Goal: Find specific page/section: Find specific page/section

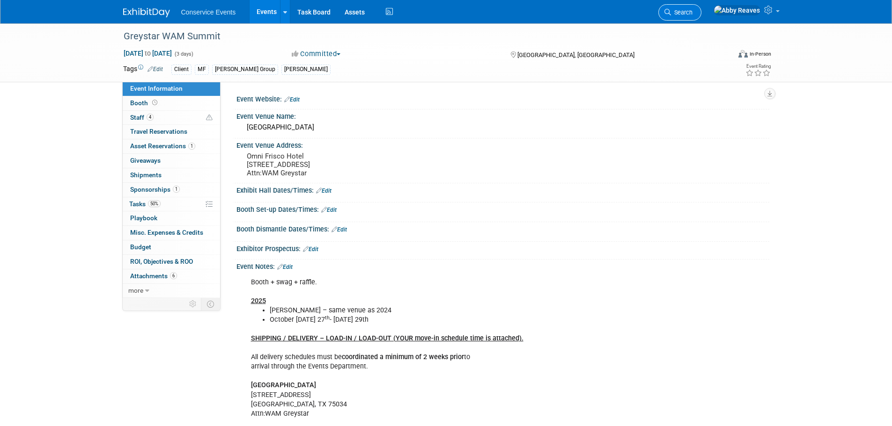
click at [692, 10] on span "Search" at bounding box center [682, 12] width 22 height 7
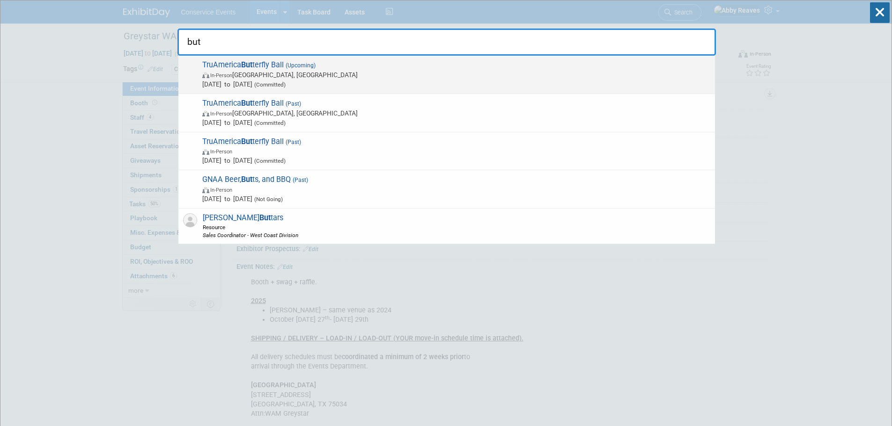
type input "but"
click at [354, 69] on span "TruAmerica But terfly Ball (Upcoming) In-Person [GEOGRAPHIC_DATA], [GEOGRAPHIC_…" at bounding box center [454, 74] width 511 height 29
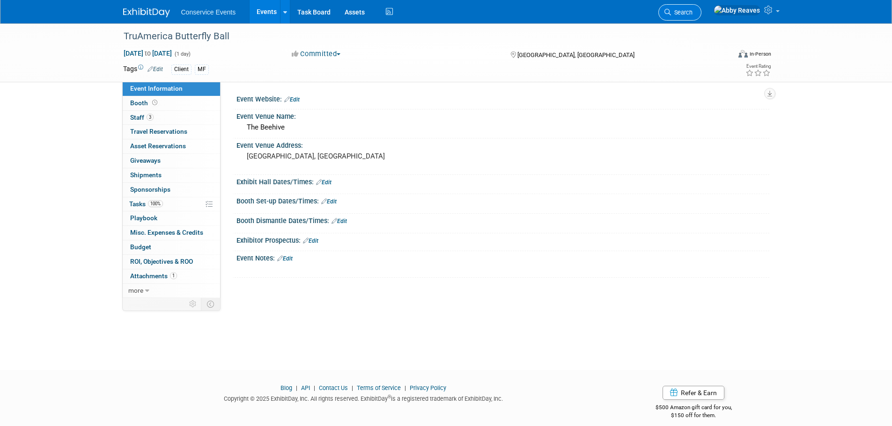
click at [692, 13] on span "Search" at bounding box center [682, 12] width 22 height 7
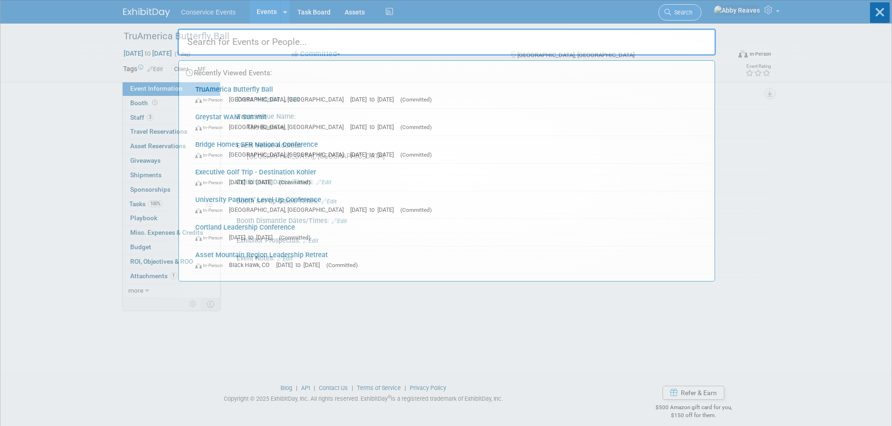
type input "a"
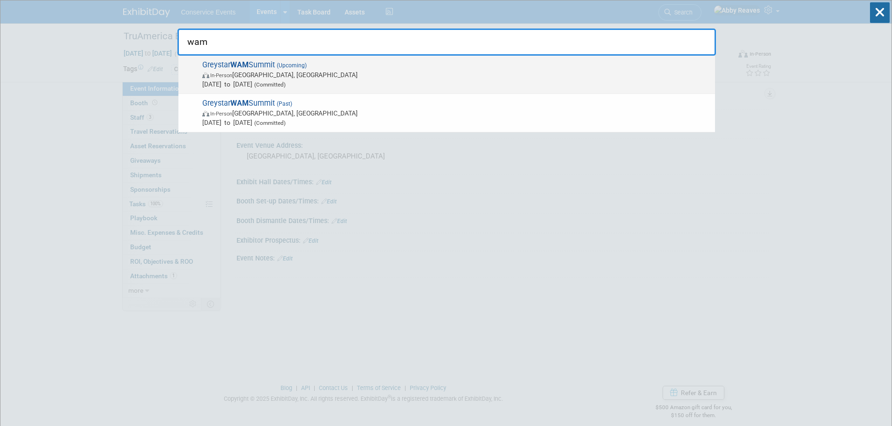
type input "wam"
click at [486, 73] on span "In-Person Frisco, TX" at bounding box center [456, 74] width 508 height 9
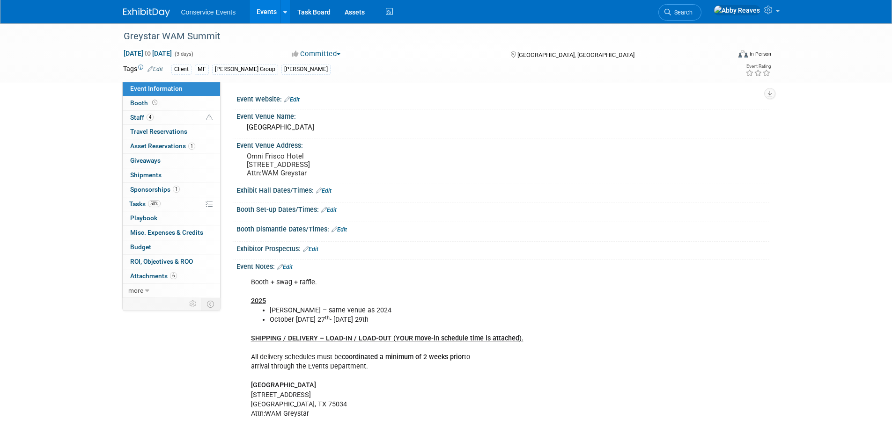
click at [293, 271] on link "Edit" at bounding box center [284, 267] width 15 height 7
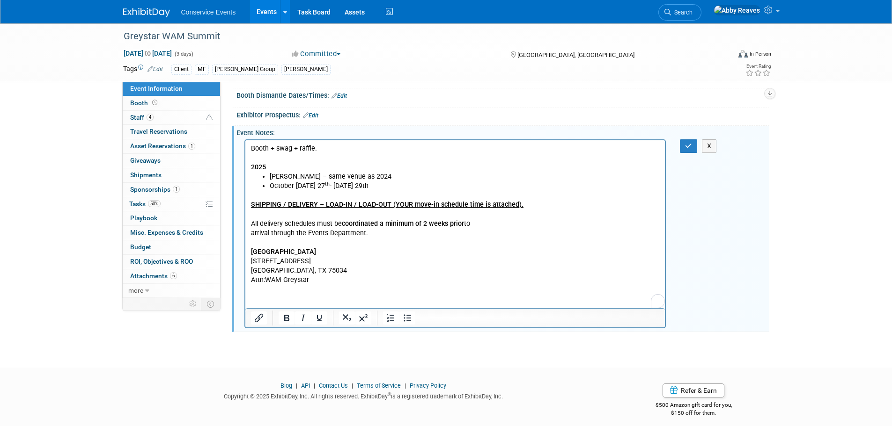
scroll to position [149, 0]
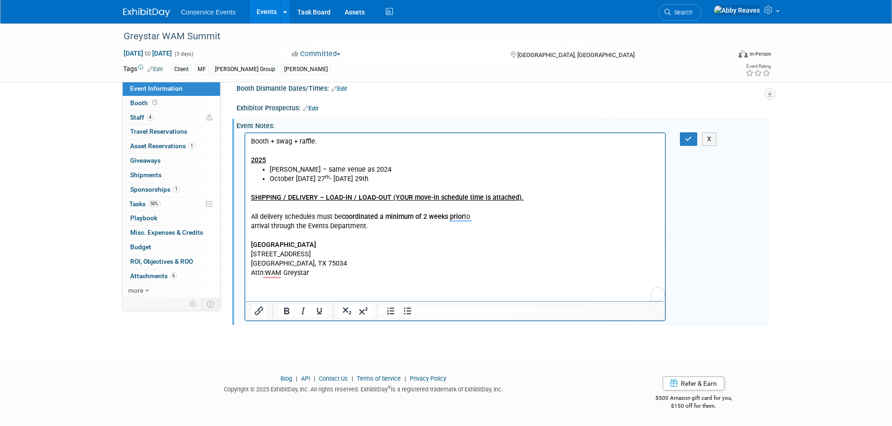
click at [344, 266] on p "SHIPPING / DELIVERY – LOAD-IN / LOAD-OUT (YOUR move-in schedule time is attache…" at bounding box center [454, 231] width 409 height 94
click at [343, 266] on p "SHIPPING / DELIVERY – LOAD-IN / LOAD-OUT (YOUR move-in schedule time is attache…" at bounding box center [454, 231] width 409 height 94
click at [329, 278] on html "Booth + swag + raffle. 2025 Omni Frisco – same venue as 2024 October Monday 27 …" at bounding box center [455, 205] width 420 height 145
click at [325, 278] on html "Booth + swag + raffle. 2025 Omni Frisco – same venue as 2024 October Monday 27 …" at bounding box center [455, 205] width 420 height 145
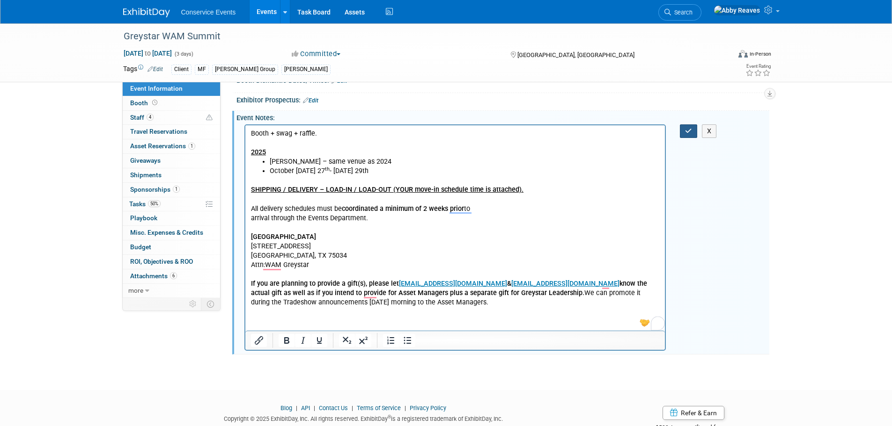
click at [697, 138] on button "button" at bounding box center [688, 132] width 17 height 14
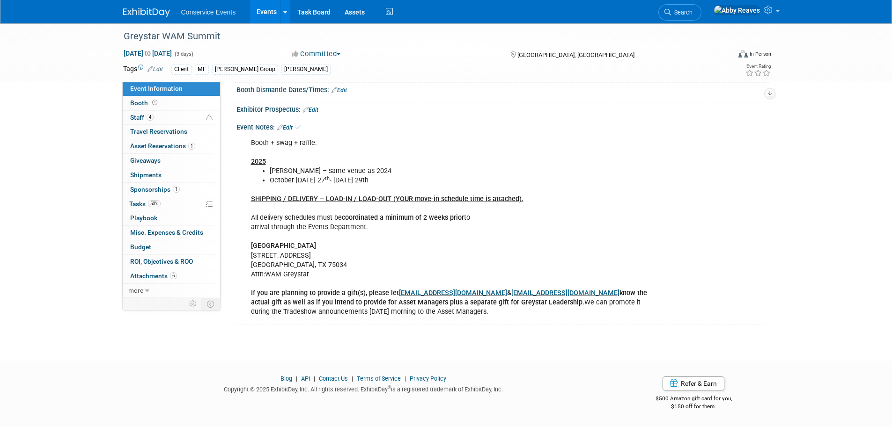
scroll to position [0, 0]
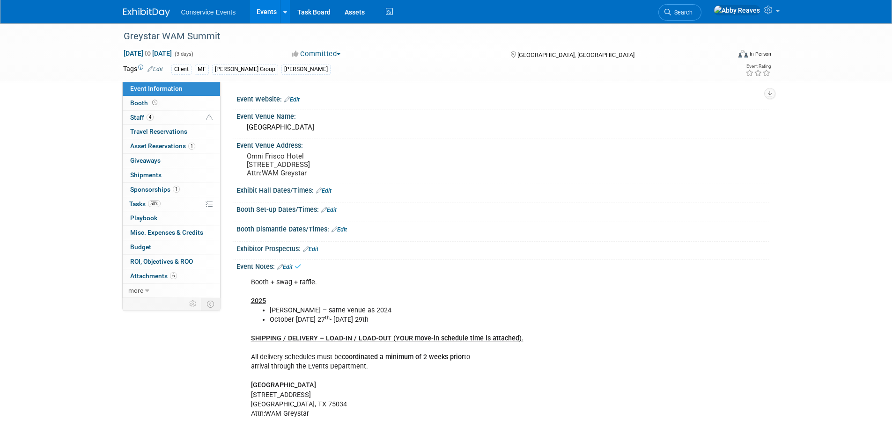
click at [276, 15] on link "Events" at bounding box center [267, 11] width 34 height 23
